Goal: Task Accomplishment & Management: Manage account settings

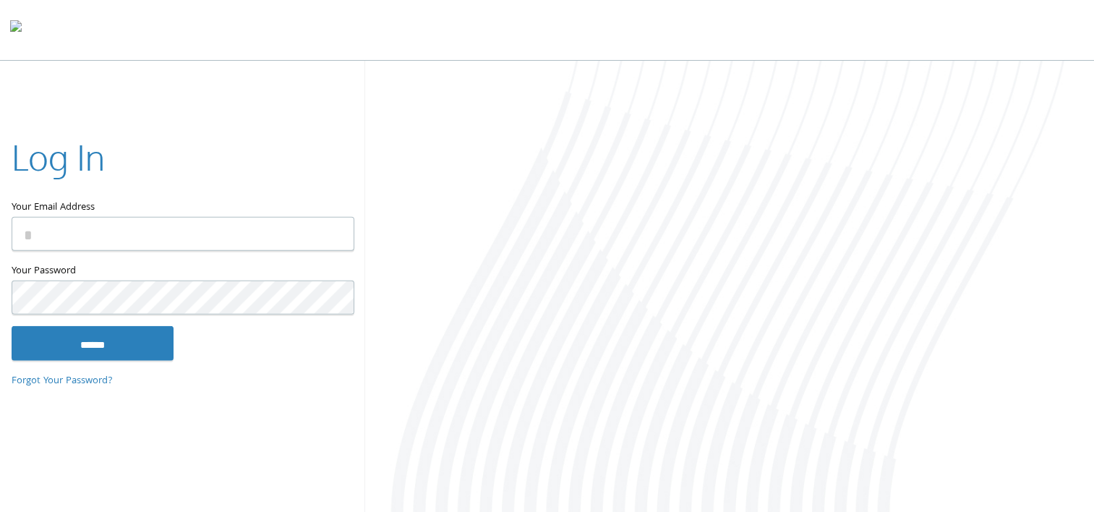
type input "**********"
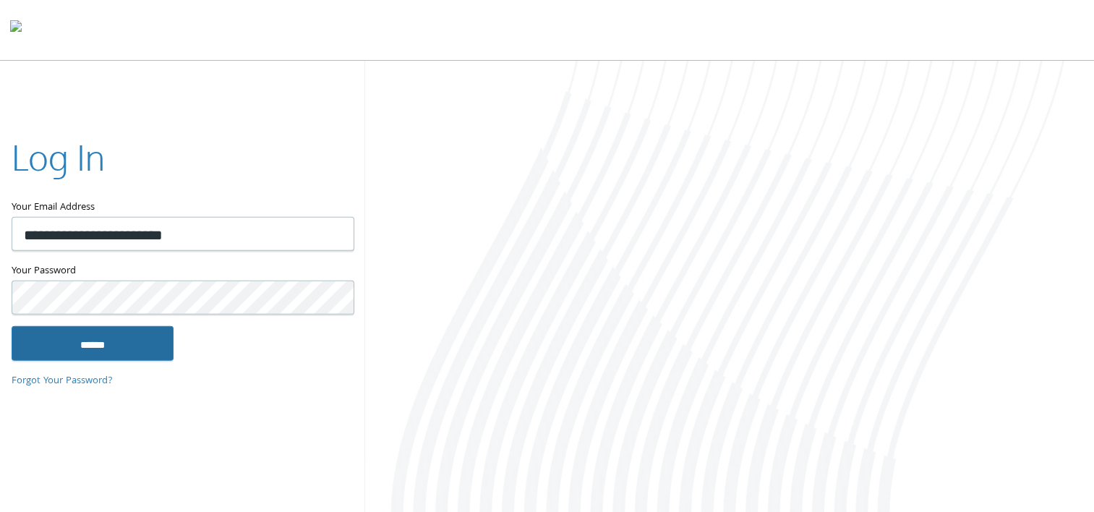
click at [113, 335] on input "******" at bounding box center [93, 342] width 162 height 35
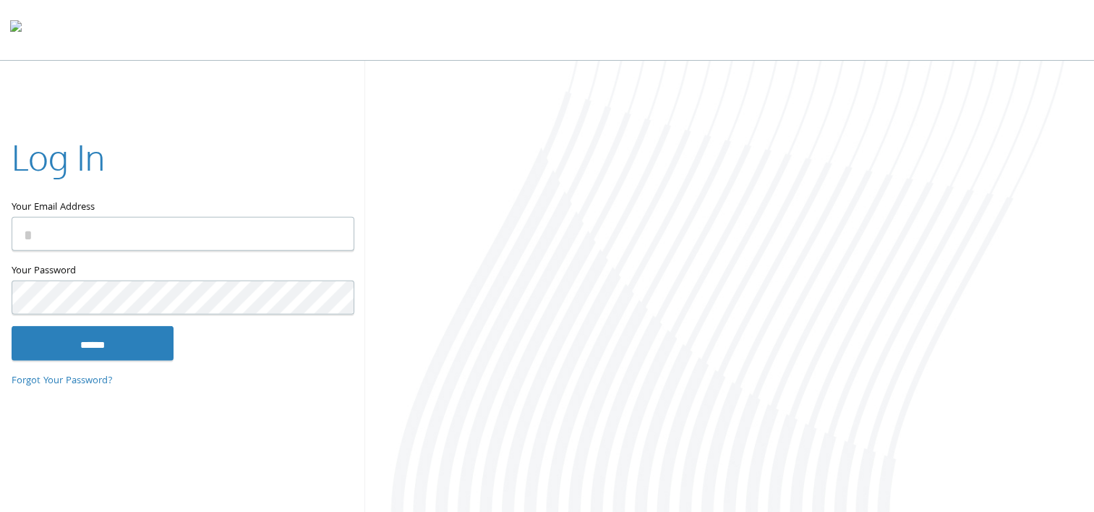
type input "**********"
